Goal: Task Accomplishment & Management: Manage account settings

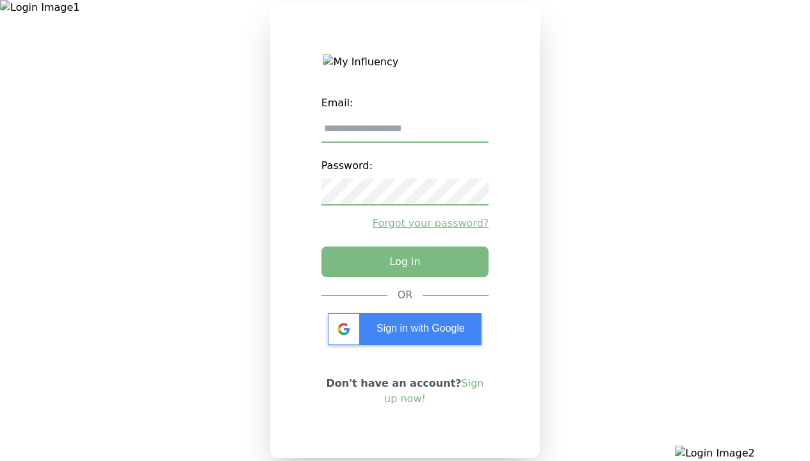
click at [405, 134] on input "email" at bounding box center [405, 129] width 168 height 27
type input "**********"
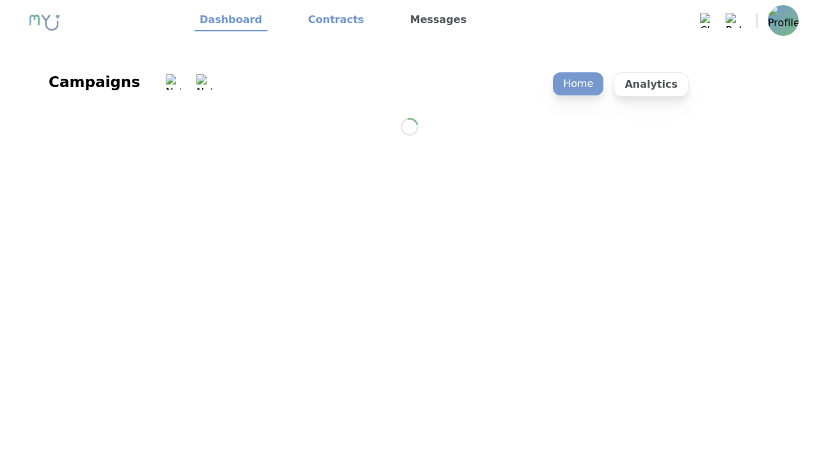
click at [328, 20] on link "Contracts" at bounding box center [336, 21] width 66 height 22
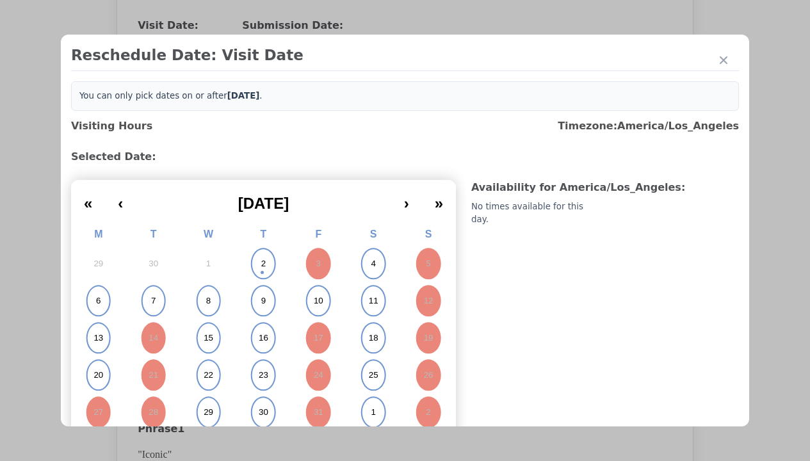
click at [98, 301] on abbr "6" at bounding box center [98, 301] width 4 height 12
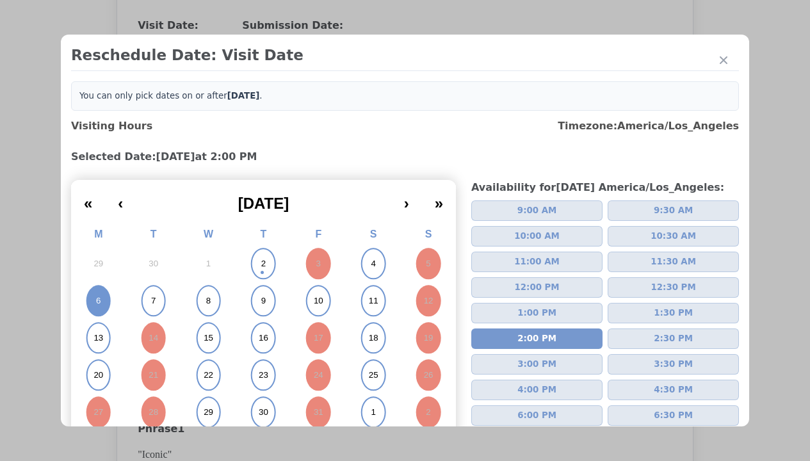
click at [203, 289] on div "Update Submission Date" at bounding box center [203, 288] width 106 height 13
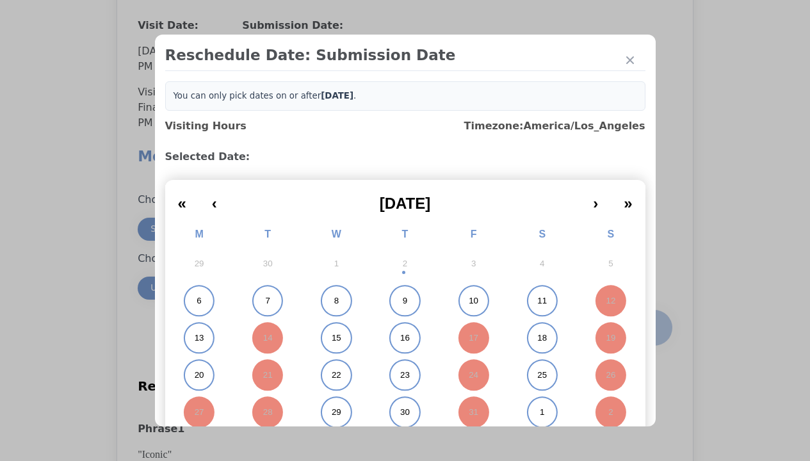
click at [197, 301] on abbr "6" at bounding box center [199, 301] width 4 height 12
click at [627, 329] on div "Submit Date Change" at bounding box center [627, 328] width 63 height 26
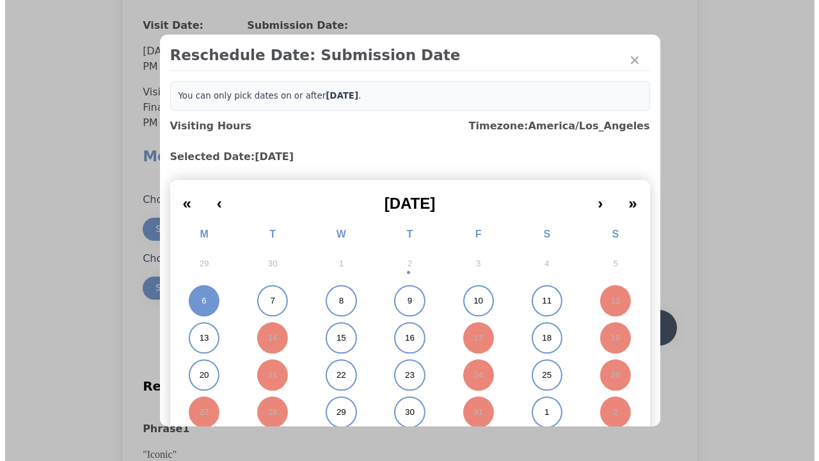
scroll to position [1124, 0]
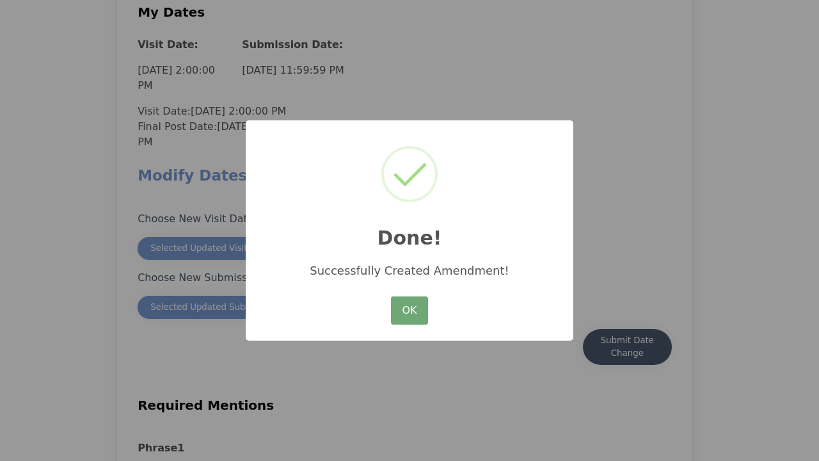
click at [410, 311] on button "OK" at bounding box center [409, 310] width 37 height 28
